Goal: Register for event/course: Register for event/course

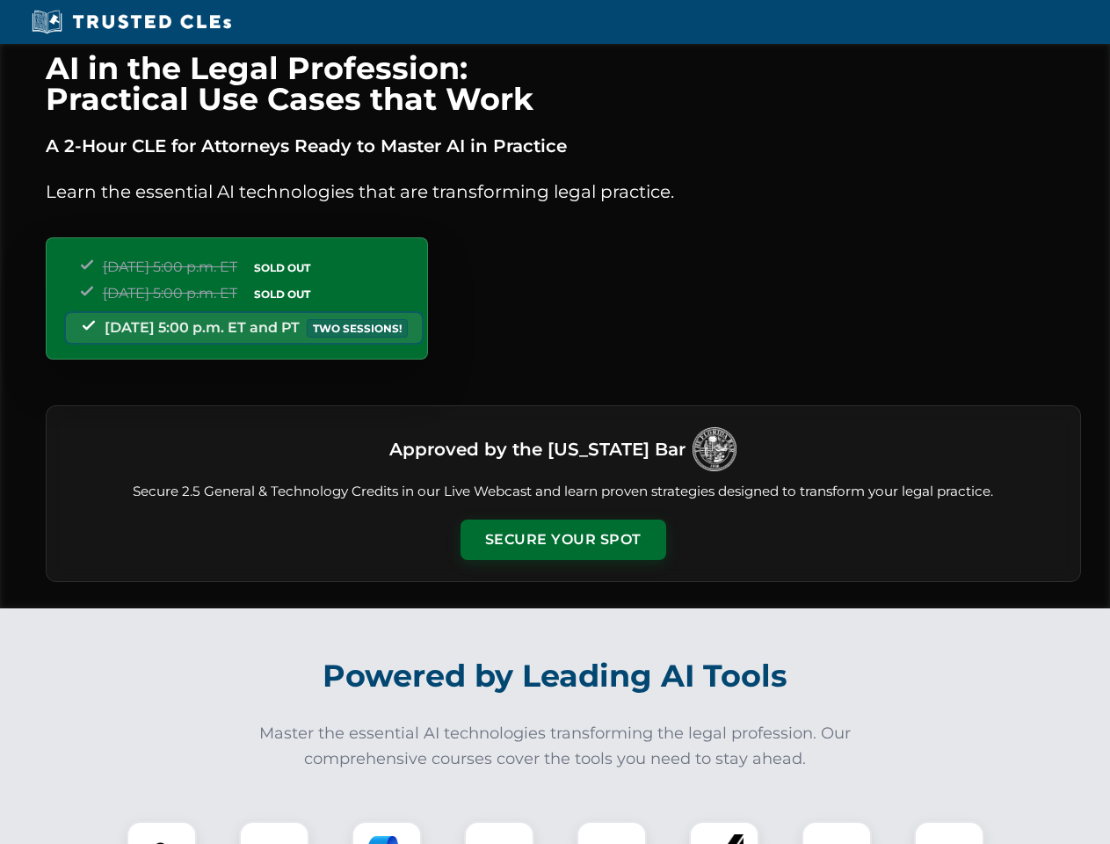
click at [562, 540] on button "Secure Your Spot" at bounding box center [563, 539] width 206 height 40
click at [162, 832] on img at bounding box center [161, 855] width 51 height 51
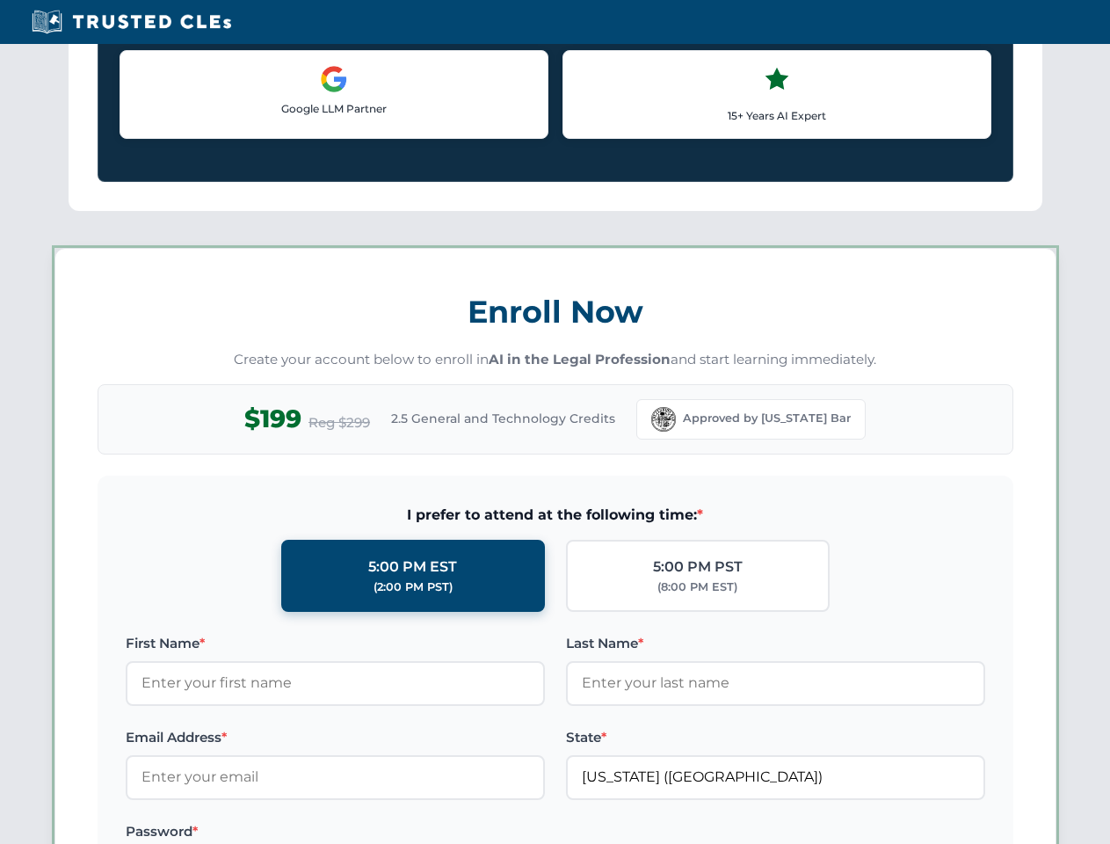
click at [387, 832] on label "Password *" at bounding box center [335, 831] width 419 height 21
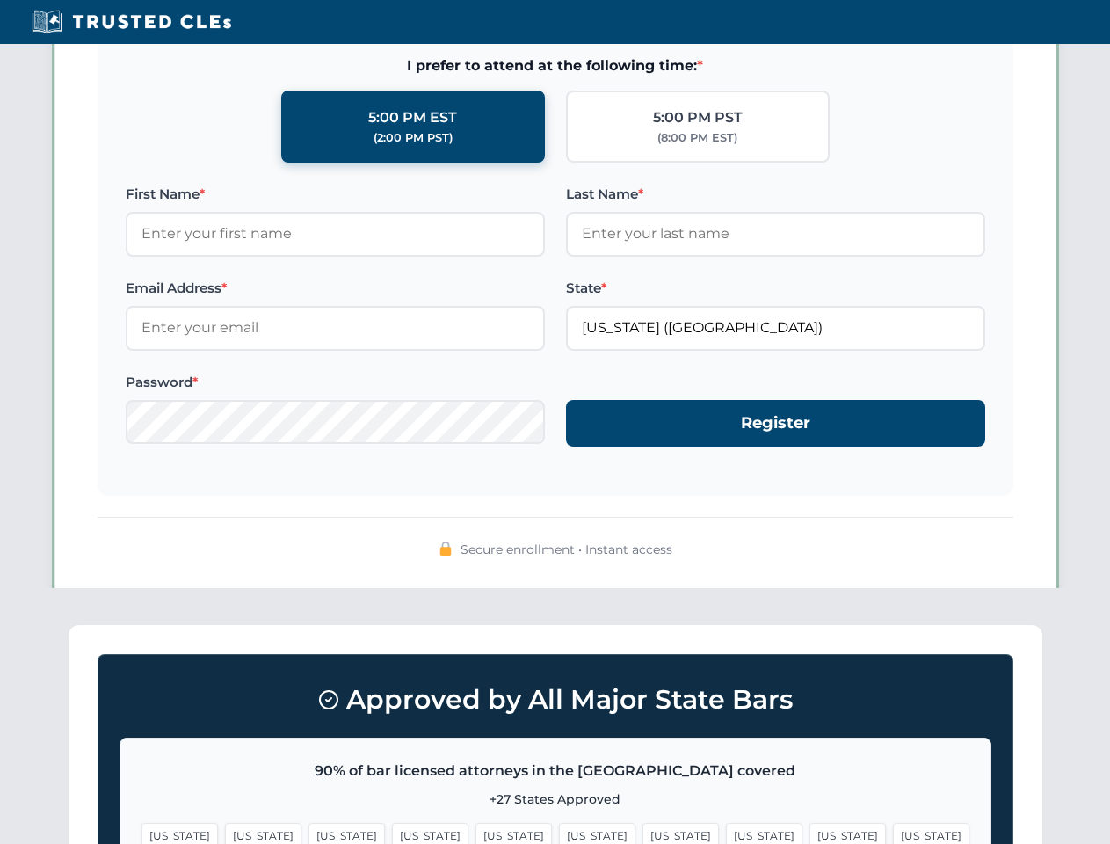
click at [809, 832] on span "[US_STATE]" at bounding box center [847, 835] width 76 height 25
